Goal: Task Accomplishment & Management: Check status

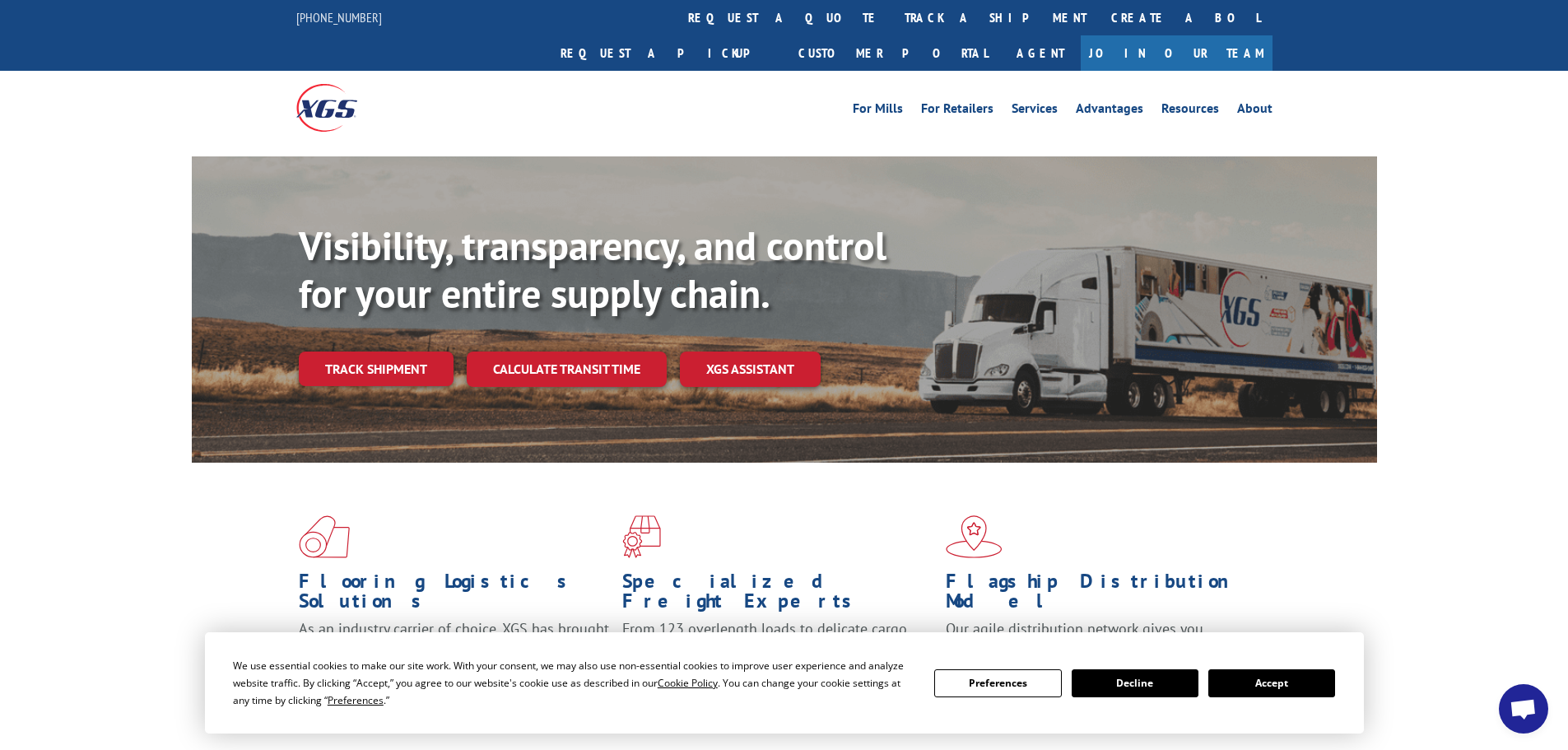
click at [892, 23] on link "track a shipment" at bounding box center [995, 18] width 206 height 36
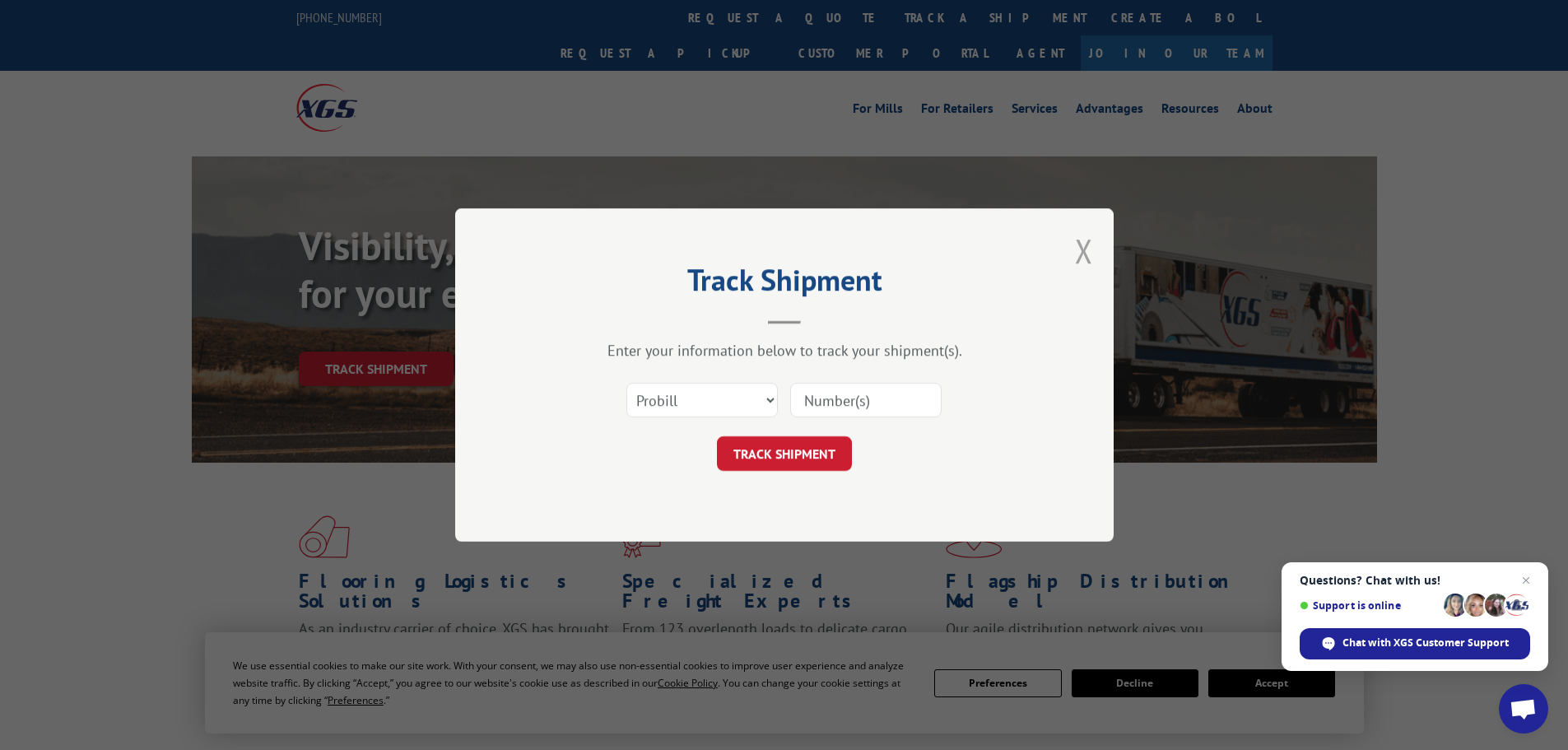
click at [1082, 249] on button "Close modal" at bounding box center [1084, 251] width 18 height 44
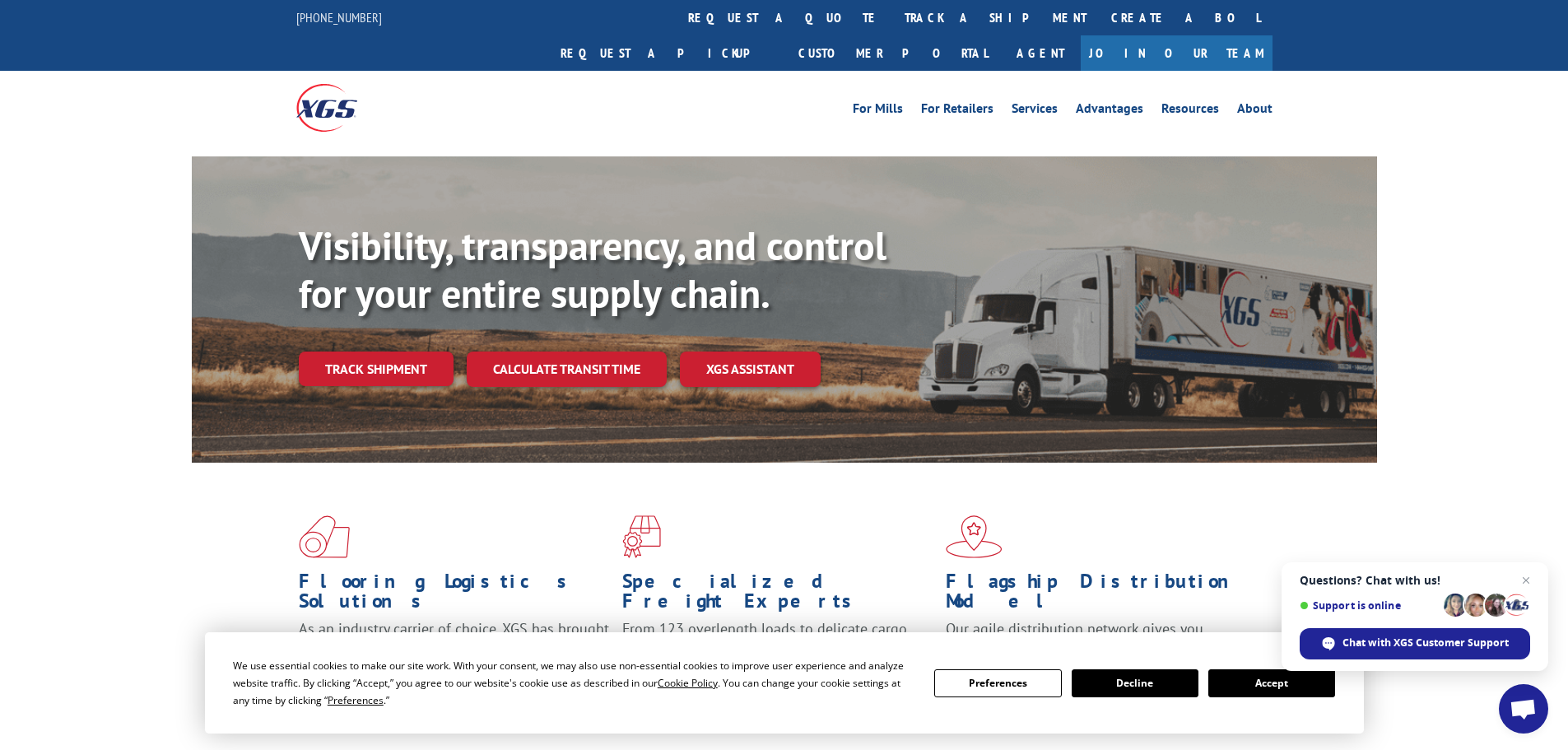
click at [1251, 680] on button "Accept" at bounding box center [1272, 683] width 127 height 28
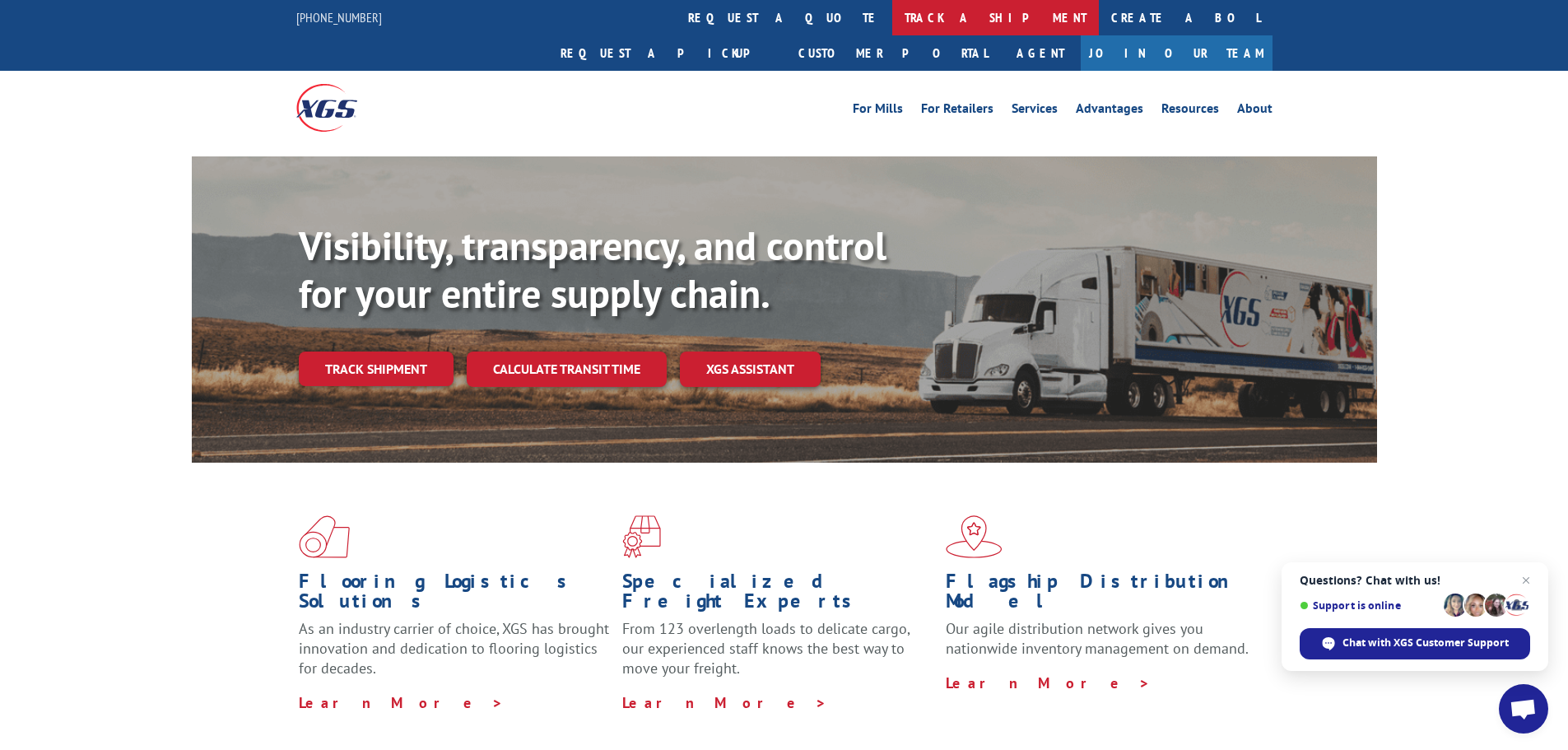
click at [892, 11] on link "track a shipment" at bounding box center [995, 18] width 206 height 36
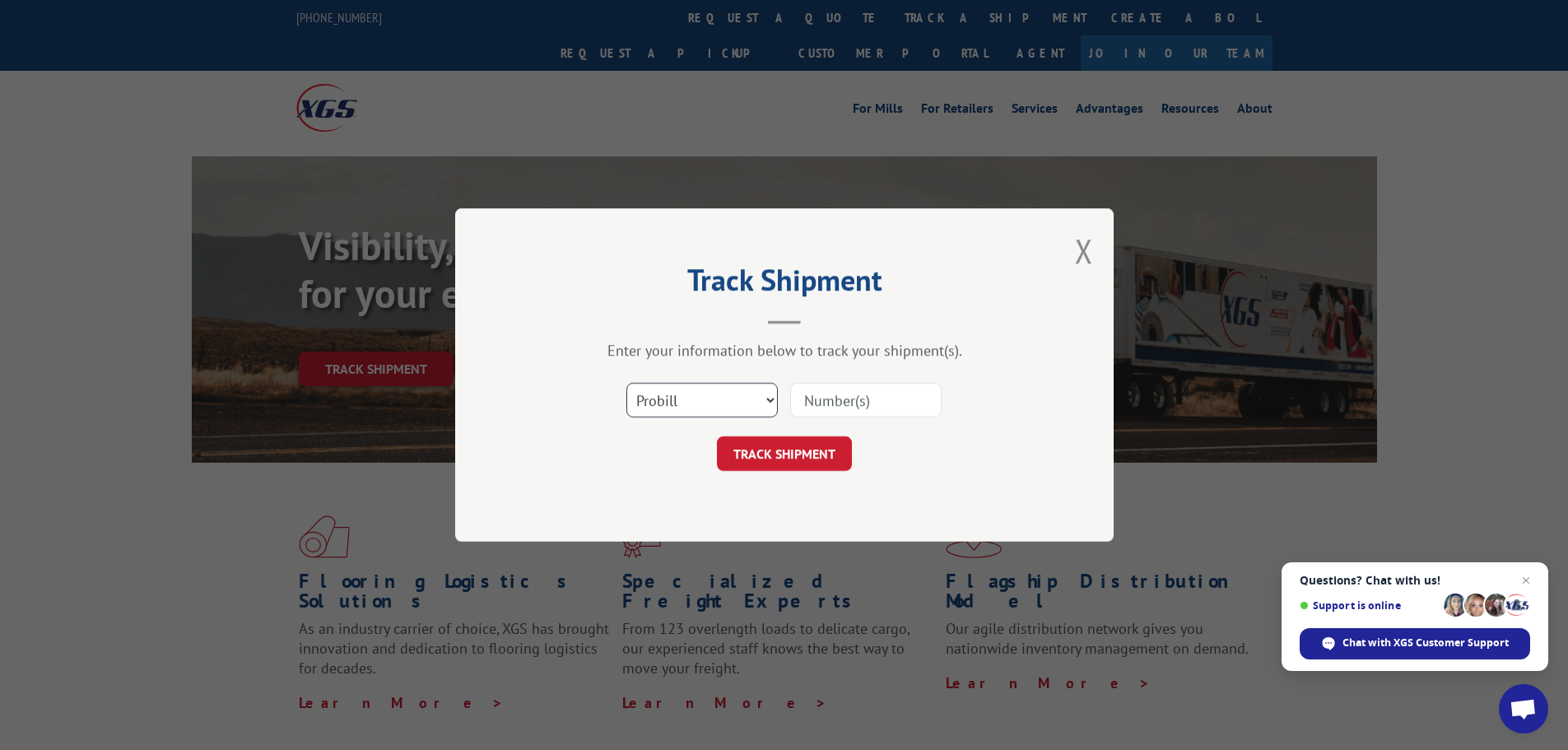
click at [770, 404] on select "Select category... Probill BOL PO" at bounding box center [702, 400] width 152 height 35
select select "bol"
click at [626, 383] on select "Select category... Probill BOL PO" at bounding box center [702, 400] width 152 height 35
click at [845, 408] on input at bounding box center [865, 400] width 152 height 35
paste input "5148122"
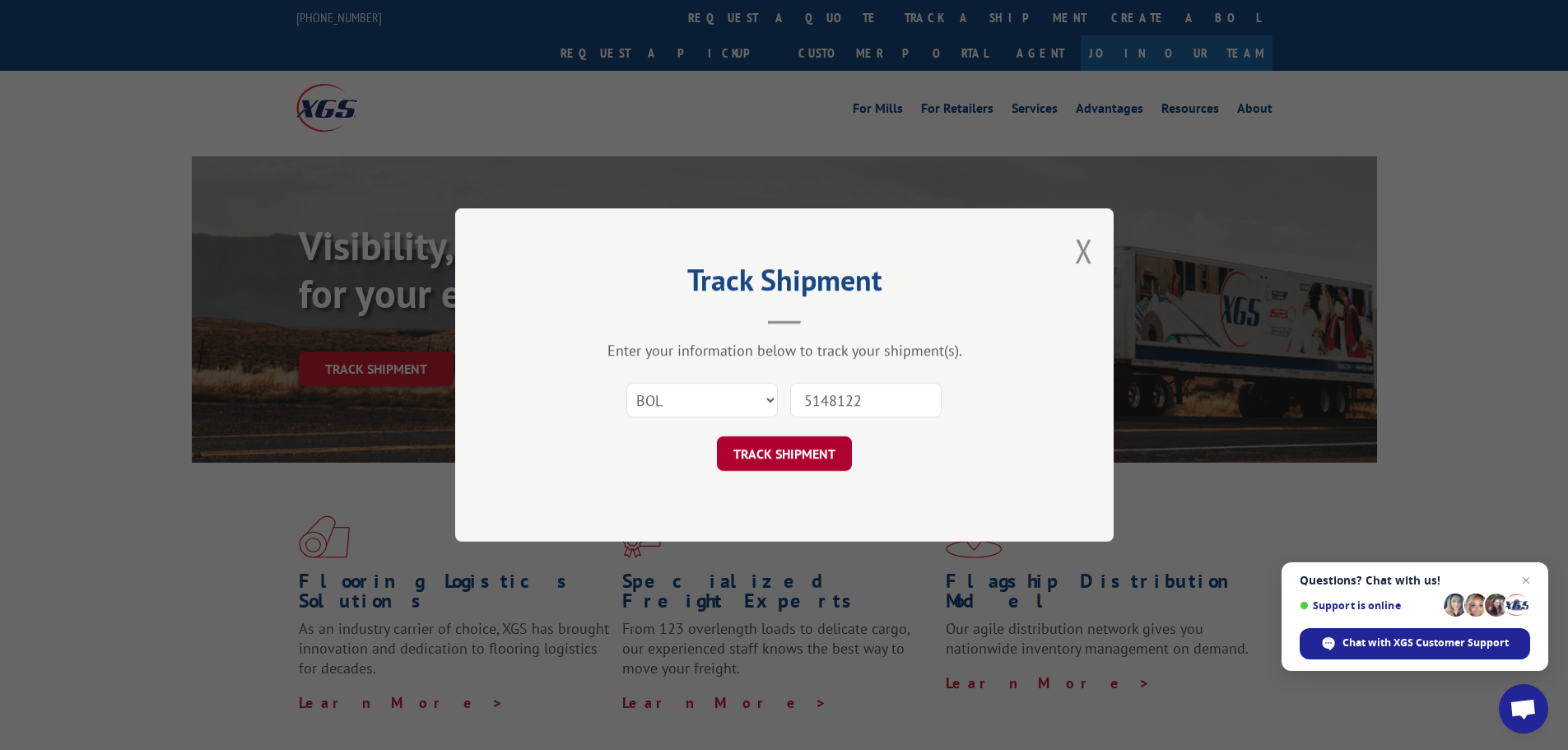
type input "5148122"
click at [809, 460] on button "TRACK SHIPMENT" at bounding box center [785, 453] width 135 height 35
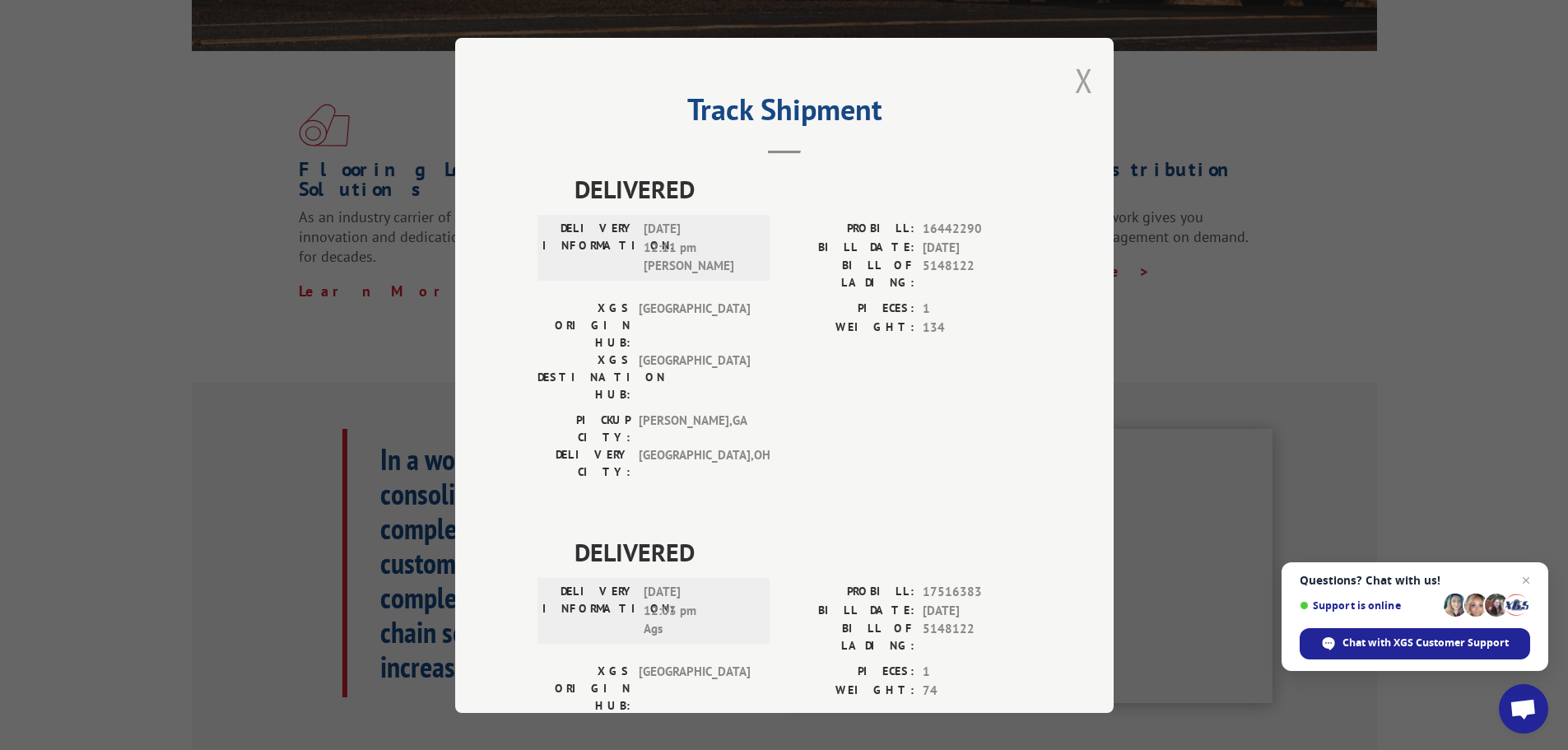
click at [1075, 74] on button "Close modal" at bounding box center [1084, 80] width 18 height 44
